Goal: Navigation & Orientation: Find specific page/section

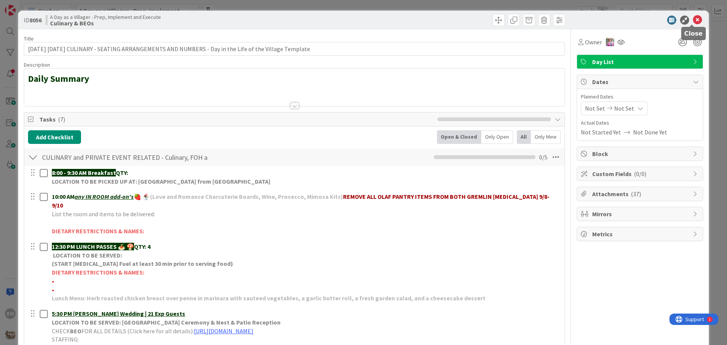
click at [693, 17] on icon at bounding box center [697, 20] width 9 height 9
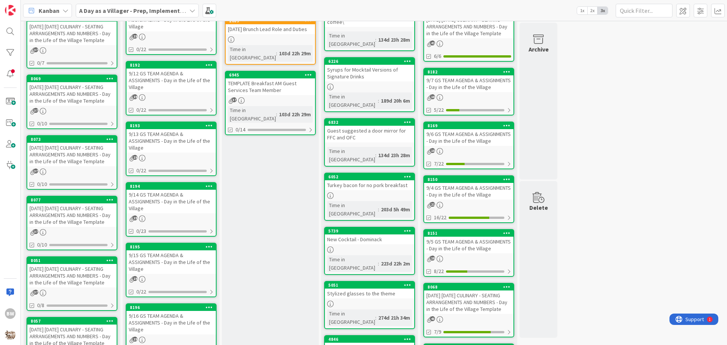
scroll to position [265, 0]
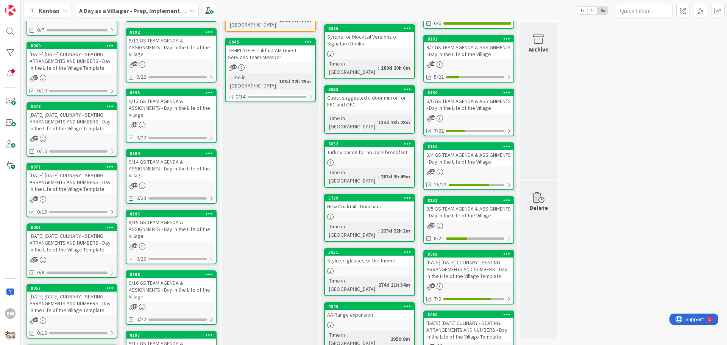
click at [65, 252] on div "[DATE] [DATE] CULINARY - SEATING ARRANGEMENTS AND NUMBERS - Day in the Life of …" at bounding box center [71, 242] width 89 height 23
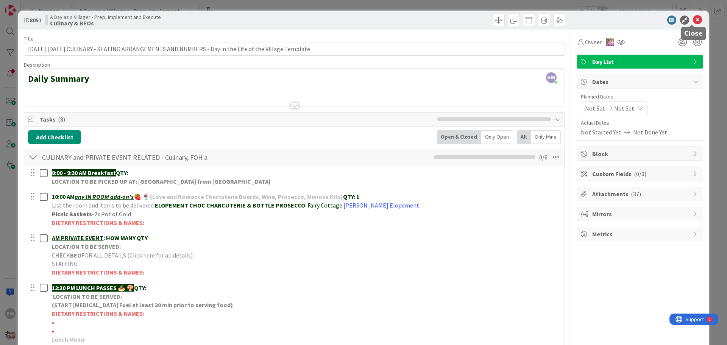
click at [693, 21] on icon at bounding box center [697, 20] width 9 height 9
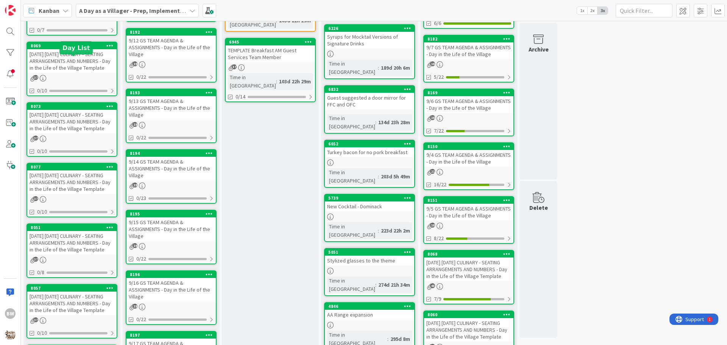
click at [64, 54] on div "Culinary & BEOs Add Card... 8050 [DATE] [DATE] CULINARY - SEATING ARRANGEMENTS …" at bounding box center [71, 96] width 97 height 654
click at [65, 48] on div "8069" at bounding box center [74, 45] width 86 height 5
